Goal: Task Accomplishment & Management: Manage account settings

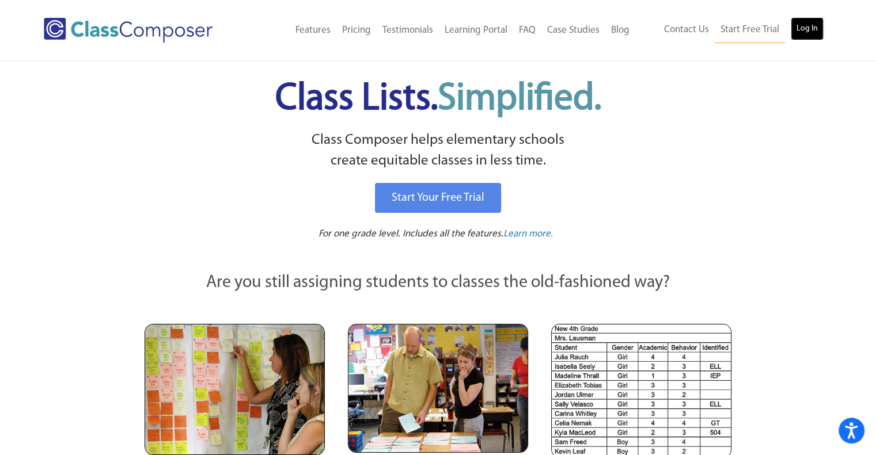
click at [797, 31] on link "Log In" at bounding box center [807, 28] width 33 height 23
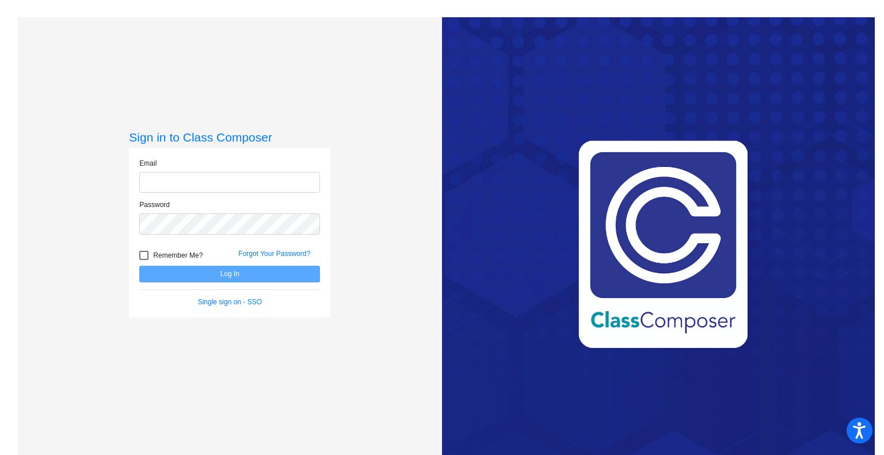
type input "janice.olmedo@hesperiausd.org"
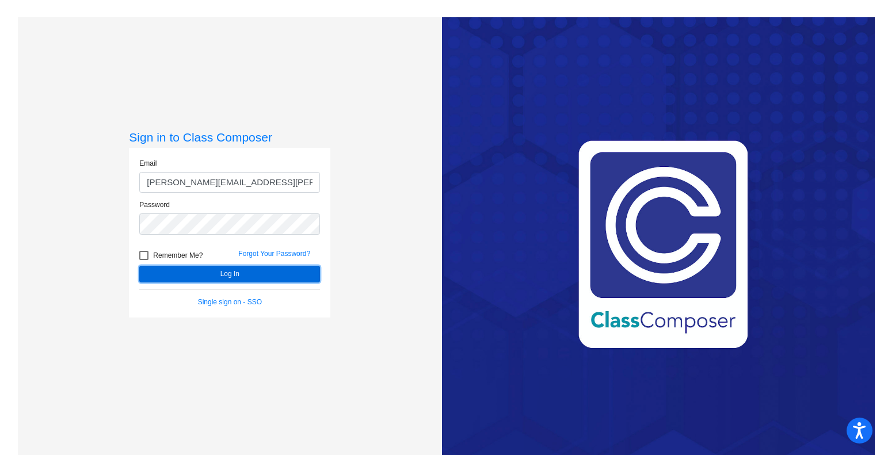
click at [221, 278] on button "Log In" at bounding box center [229, 274] width 181 height 17
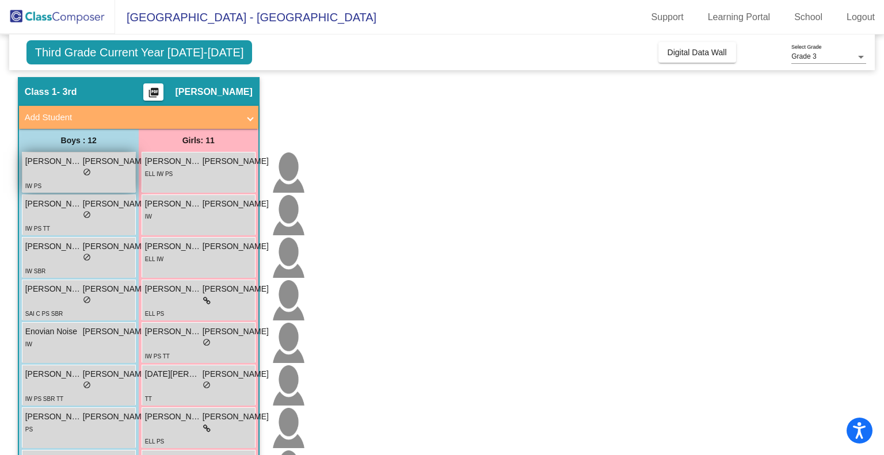
scroll to position [32, 0]
click at [74, 212] on div "lock do_not_disturb_alt" at bounding box center [87, 216] width 124 height 12
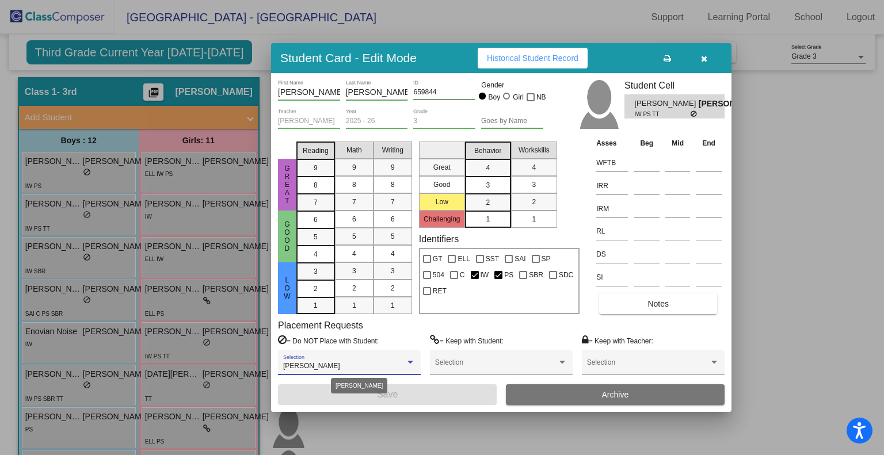
click at [414, 362] on div at bounding box center [410, 363] width 10 height 8
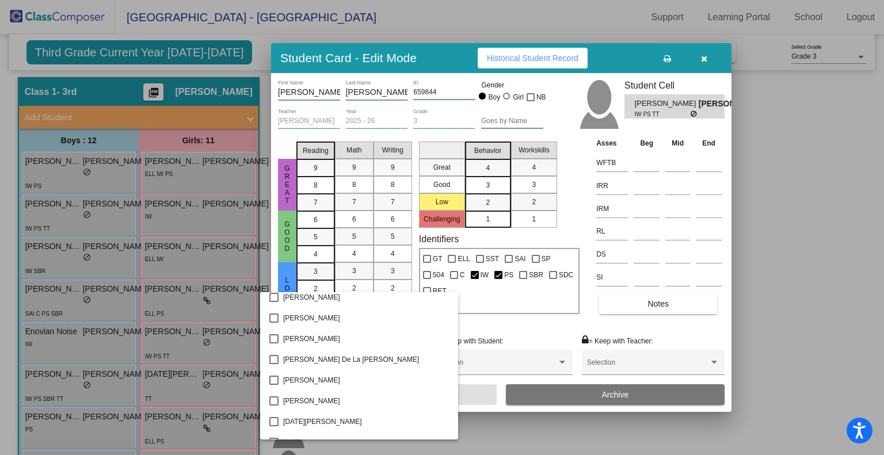
scroll to position [958, 0]
click at [279, 320] on mat-option "Jonathan Mata" at bounding box center [359, 319] width 198 height 21
click at [457, 398] on div at bounding box center [442, 227] width 884 height 455
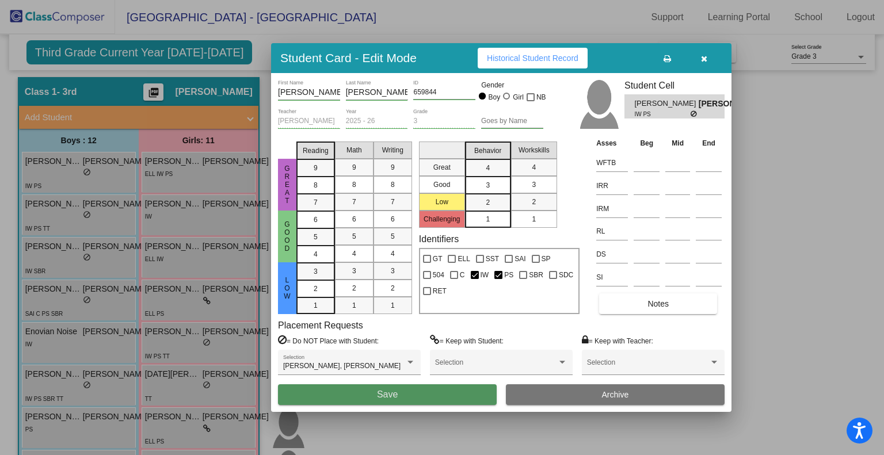
click at [457, 398] on button "Save" at bounding box center [387, 395] width 219 height 21
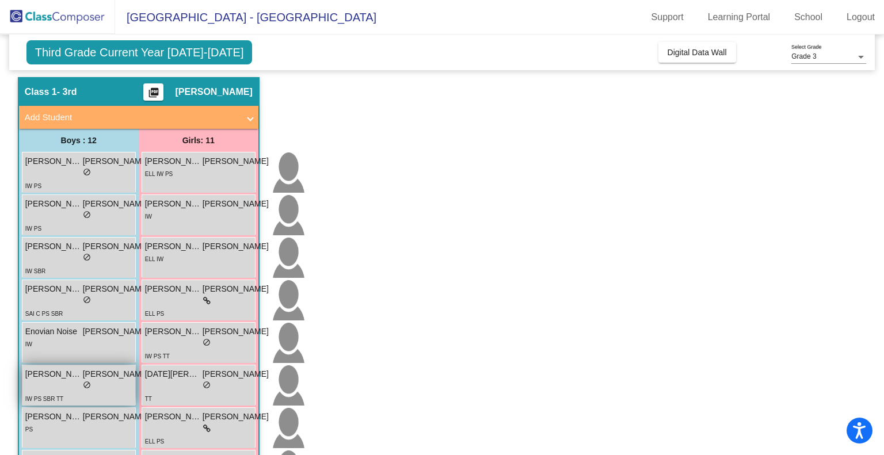
click at [81, 386] on div "lock do_not_disturb_alt" at bounding box center [87, 387] width 124 height 12
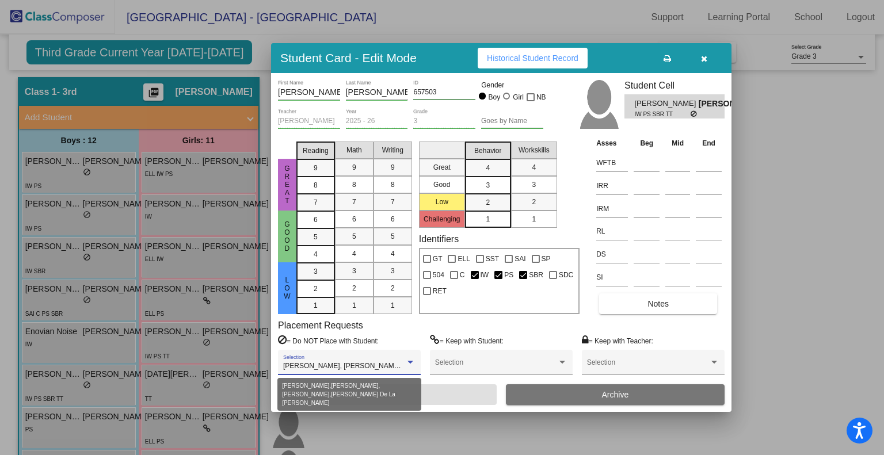
click at [408, 361] on div at bounding box center [411, 362] width 6 height 3
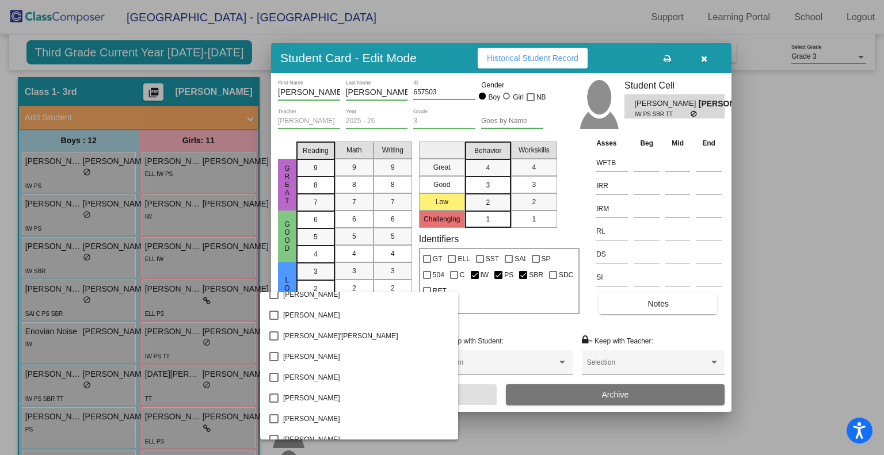
scroll to position [1787, 0]
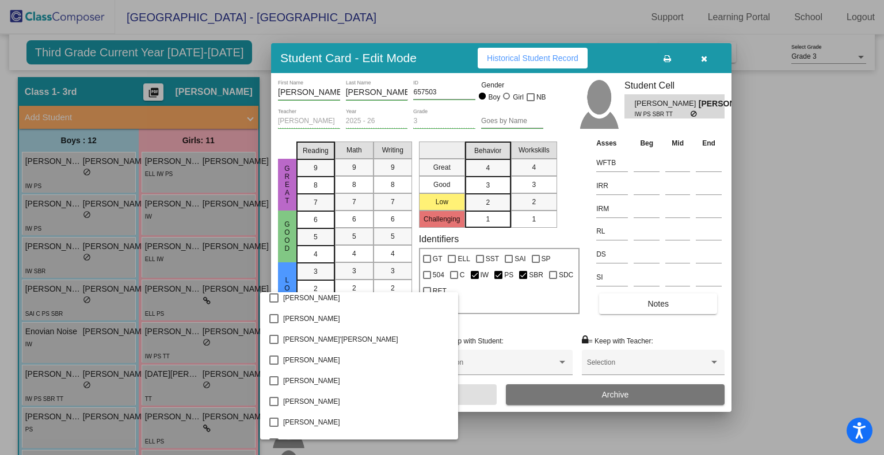
click at [704, 55] on div at bounding box center [442, 227] width 884 height 455
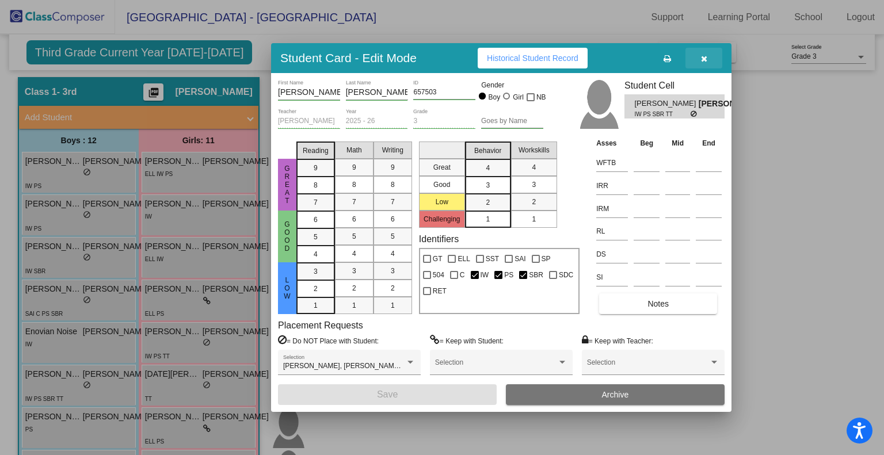
click at [703, 61] on icon "button" at bounding box center [704, 59] width 6 height 8
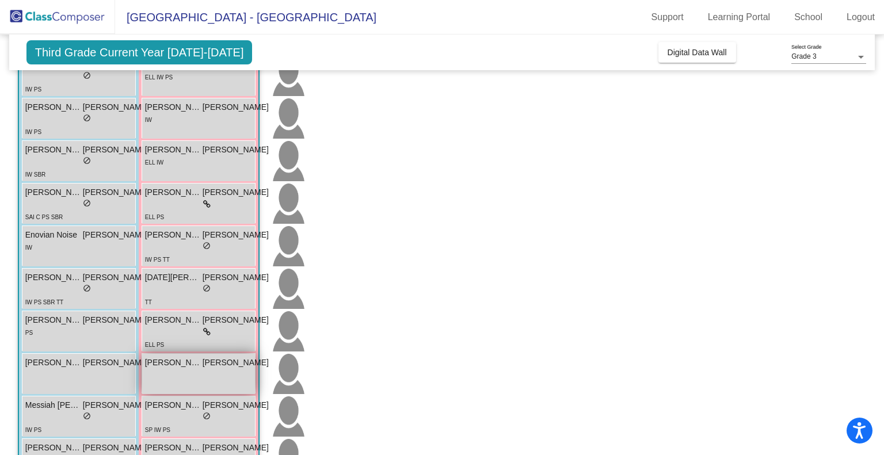
scroll to position [128, 0]
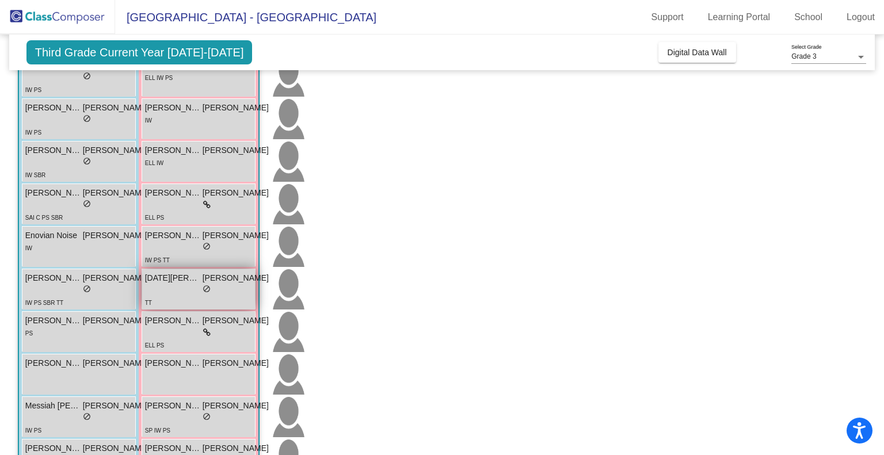
click at [161, 285] on div "lock do_not_disturb_alt" at bounding box center [207, 290] width 124 height 12
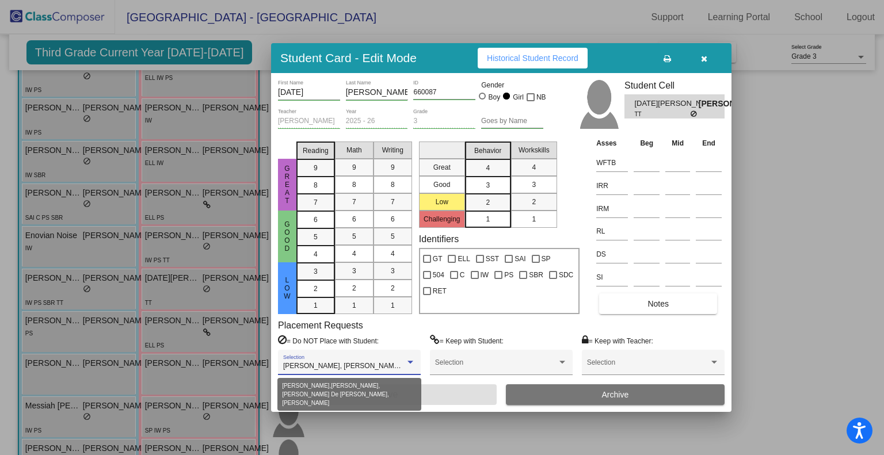
click at [410, 362] on div at bounding box center [411, 362] width 6 height 3
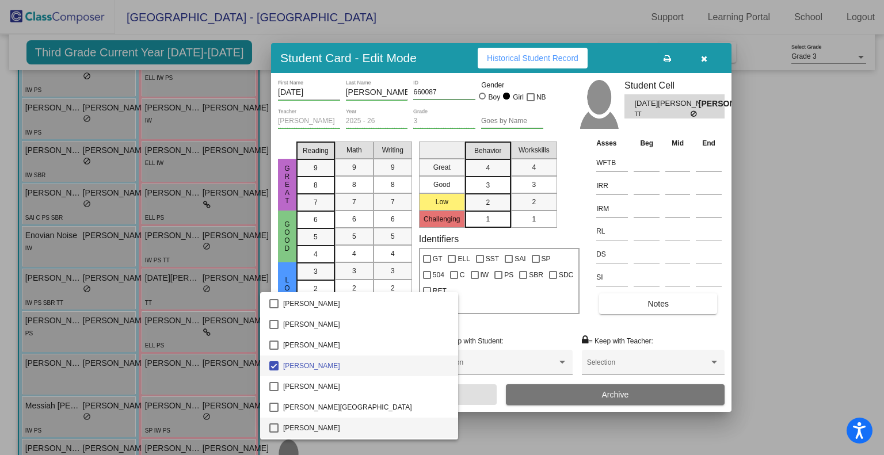
scroll to position [472, 0]
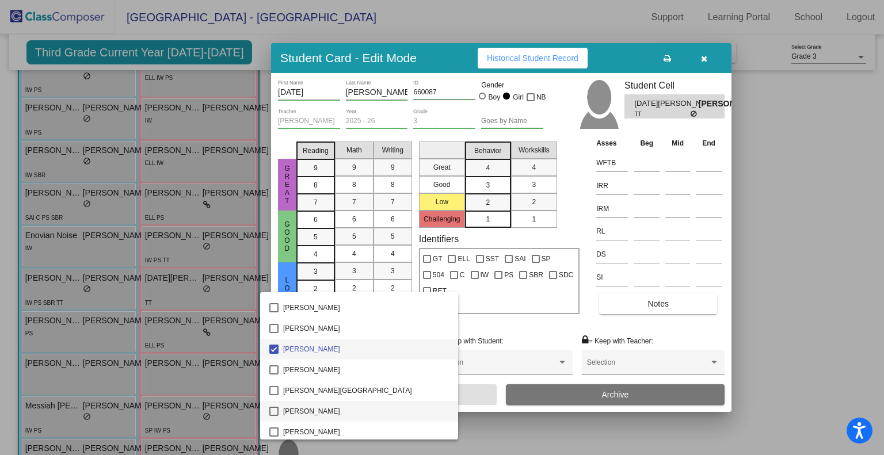
click at [274, 416] on mat-pseudo-checkbox at bounding box center [273, 411] width 9 height 9
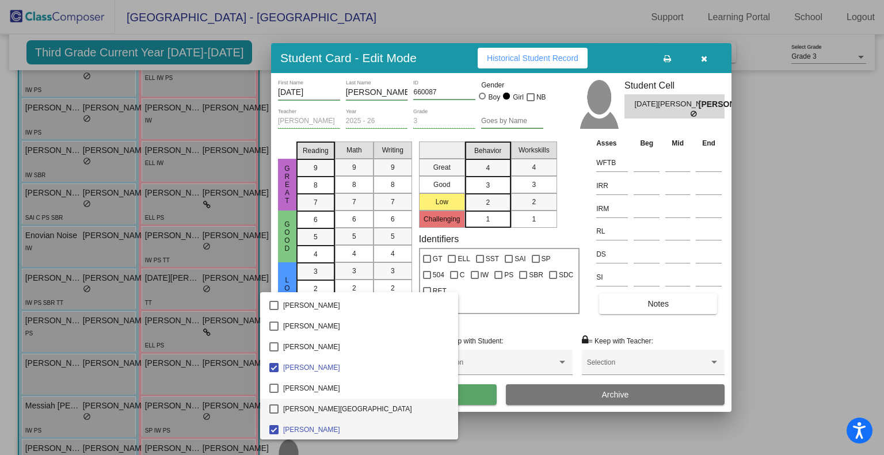
scroll to position [453, 0]
click at [276, 389] on mat-pseudo-checkbox at bounding box center [273, 389] width 9 height 9
click at [457, 401] on div at bounding box center [442, 227] width 884 height 455
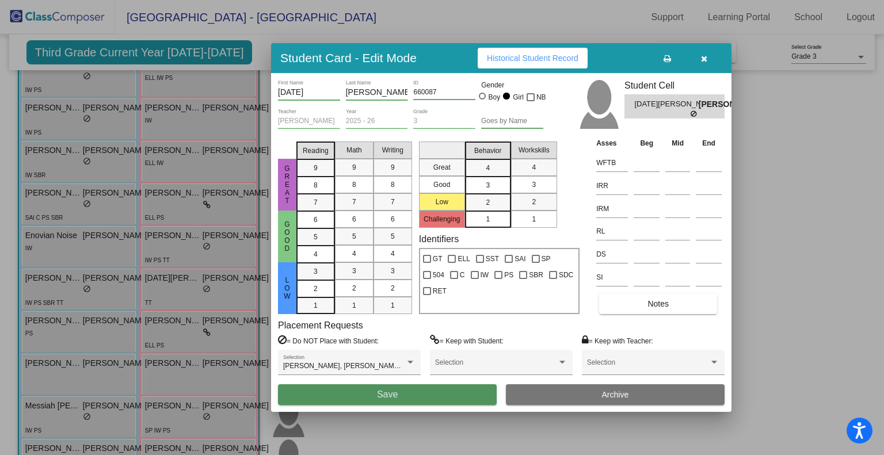
click at [457, 401] on button "Save" at bounding box center [387, 395] width 219 height 21
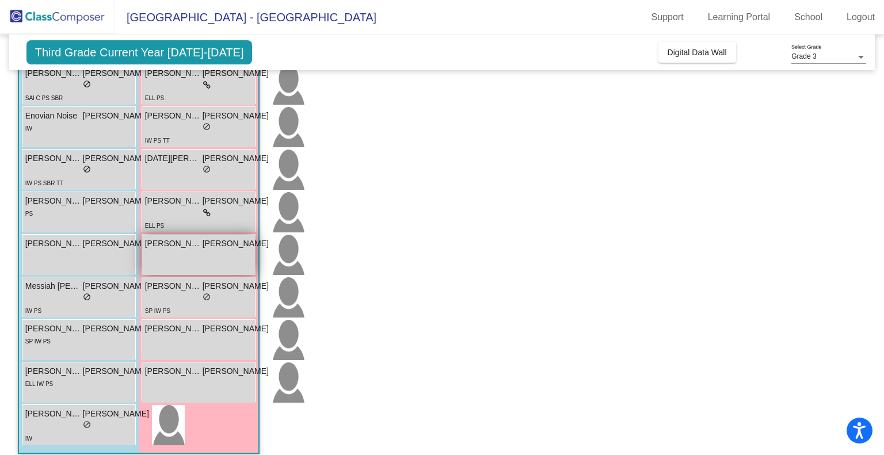
scroll to position [0, 0]
